Goal: Find specific page/section: Find specific page/section

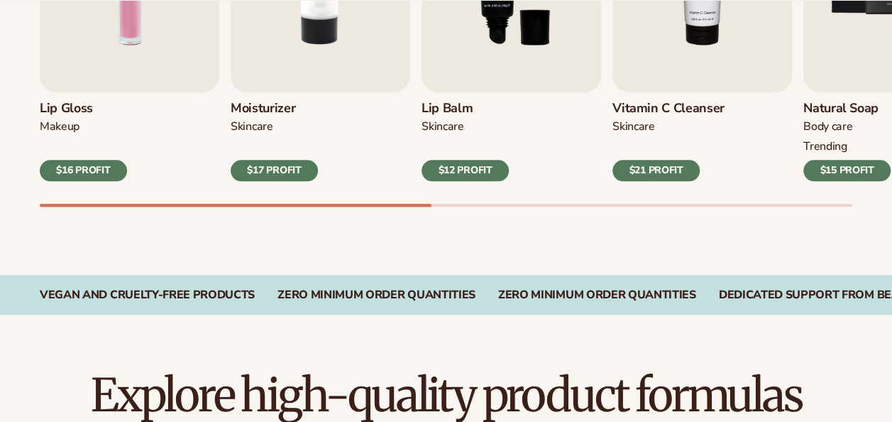
scroll to position [639, 0]
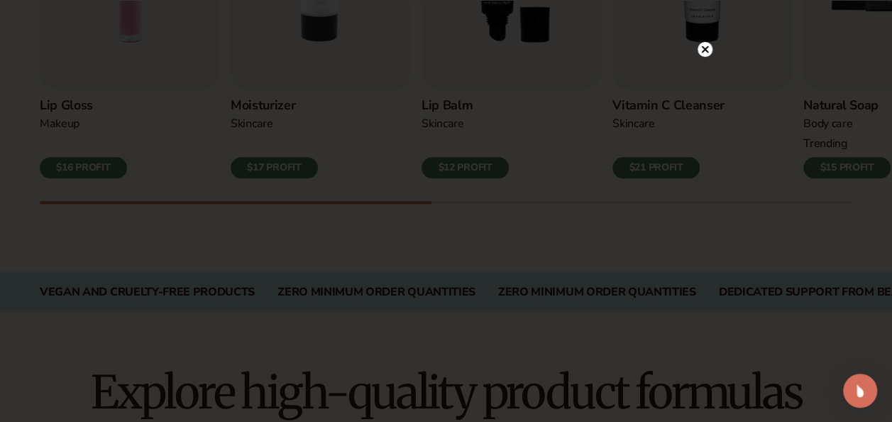
click at [706, 41] on div at bounding box center [705, 48] width 15 height 25
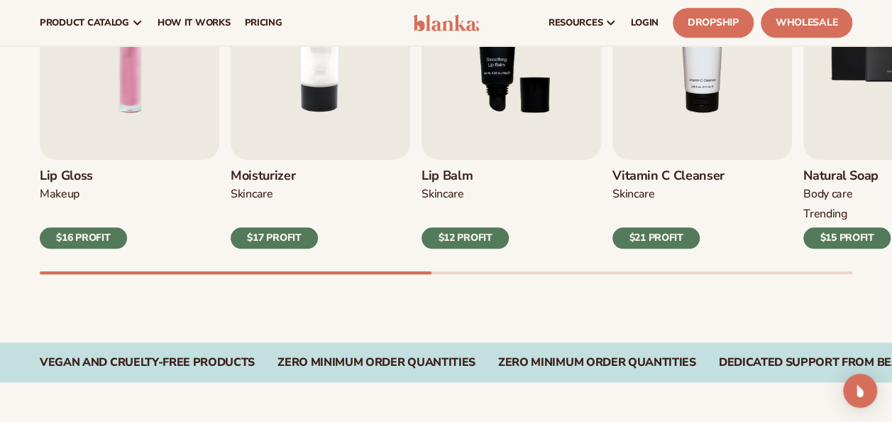
scroll to position [426, 0]
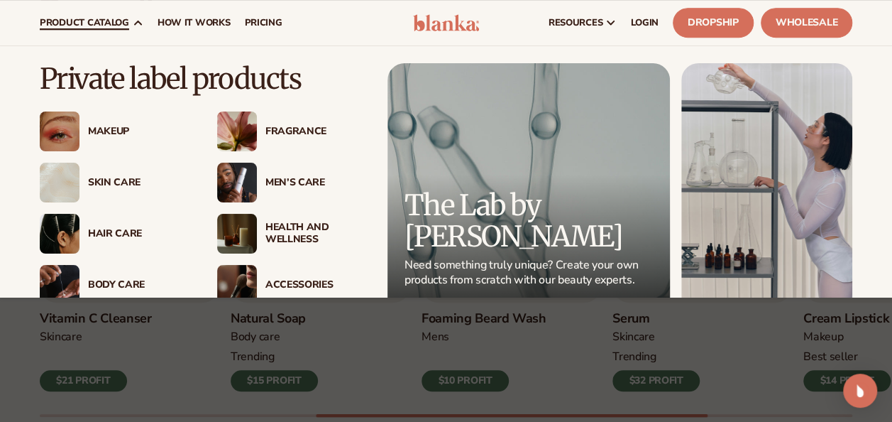
click at [109, 126] on div "Makeup" at bounding box center [138, 132] width 101 height 12
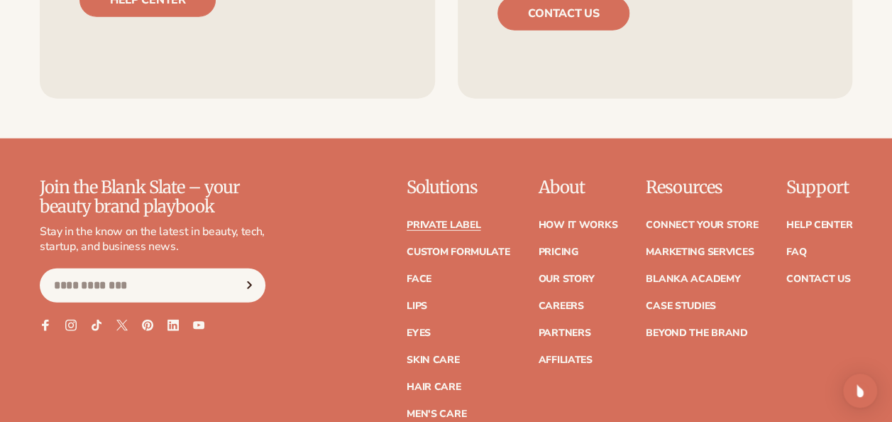
scroll to position [4472, 0]
